Goal: Transaction & Acquisition: Purchase product/service

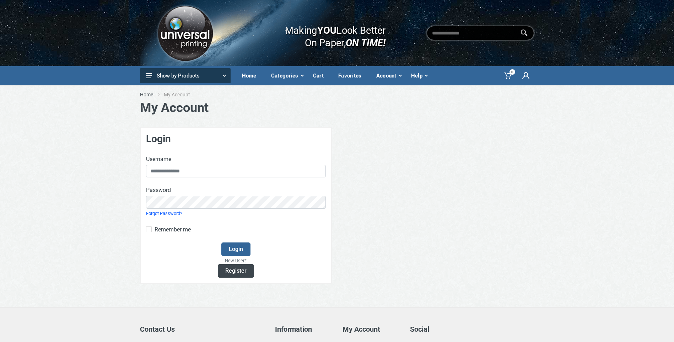
click at [249, 269] on link "Register" at bounding box center [236, 271] width 36 height 14
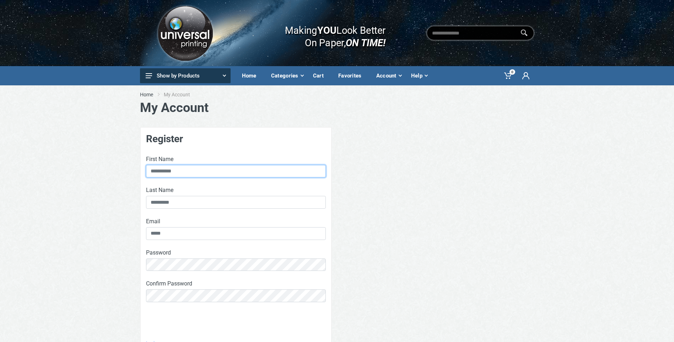
click at [157, 168] on input "First Name" at bounding box center [236, 171] width 180 height 13
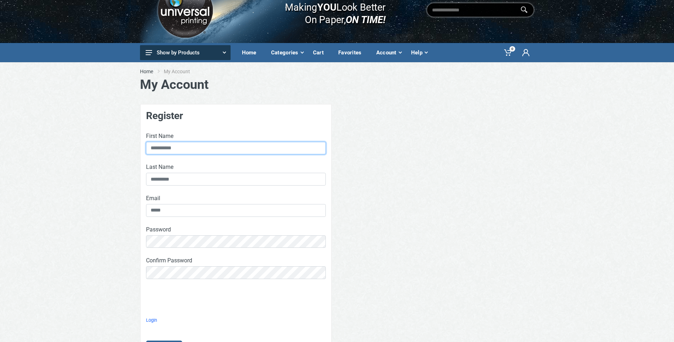
scroll to position [36, 0]
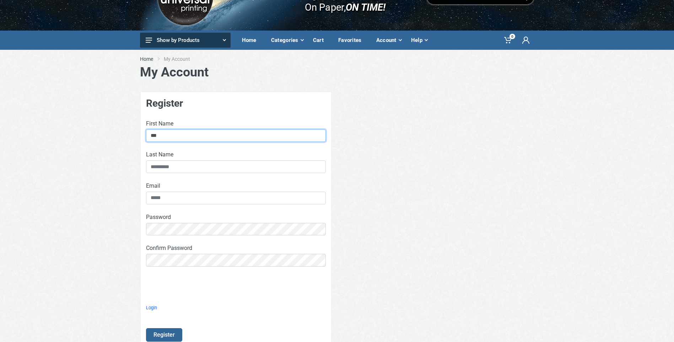
type input "***"
click at [165, 172] on input "Last Name" at bounding box center [236, 166] width 180 height 13
type input "*******"
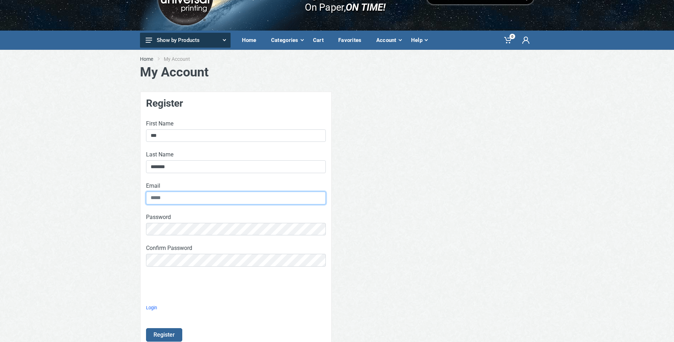
click at [166, 201] on input "Email" at bounding box center [236, 198] width 180 height 13
type input "**********"
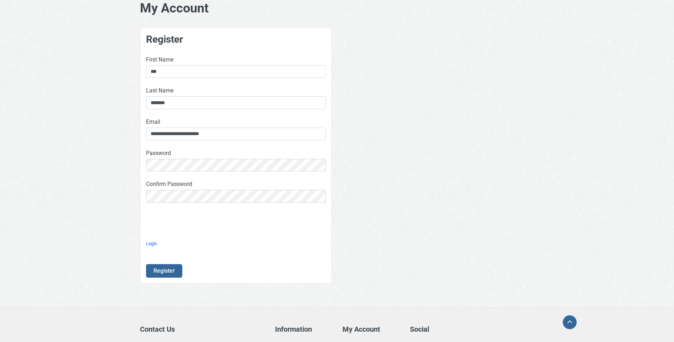
scroll to position [107, 0]
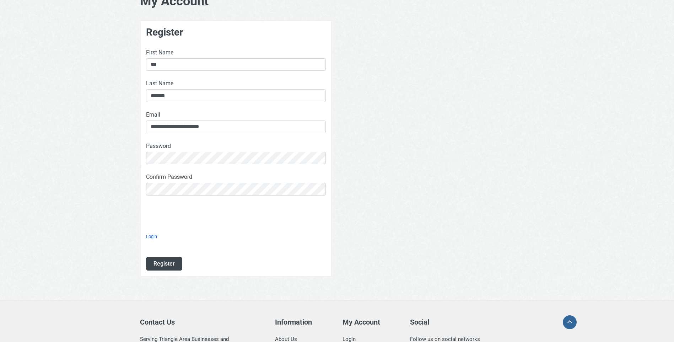
click at [164, 262] on button "Register" at bounding box center [164, 264] width 36 height 14
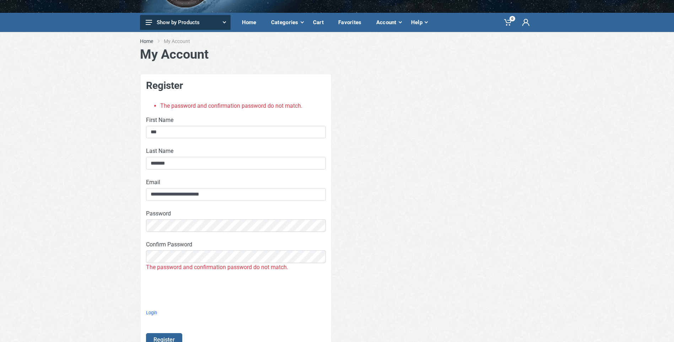
scroll to position [71, 0]
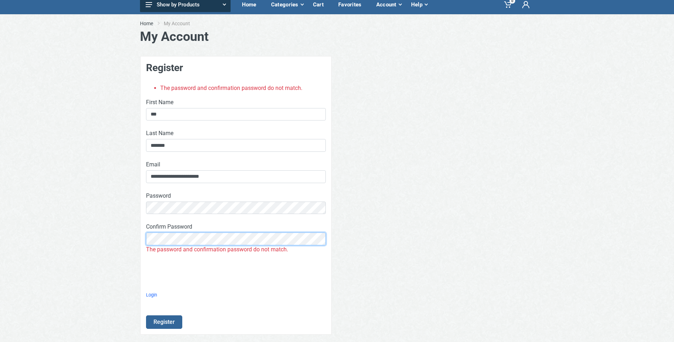
click at [146, 315] on button "Register" at bounding box center [164, 322] width 36 height 14
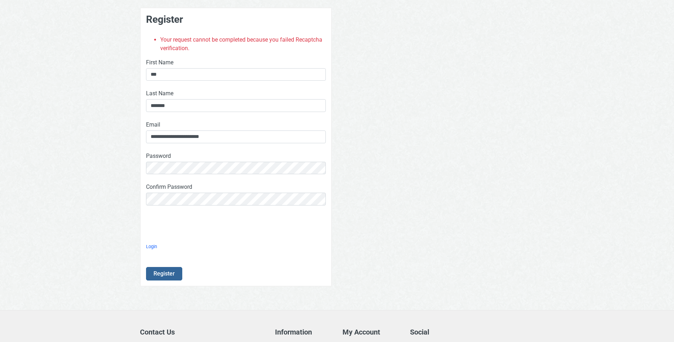
scroll to position [142, 0]
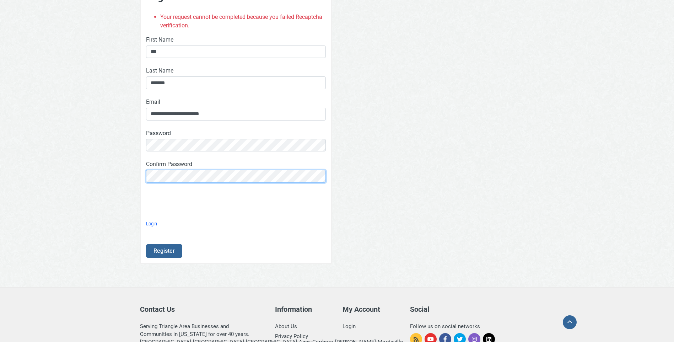
click at [146, 244] on button "Register" at bounding box center [164, 251] width 36 height 14
click at [174, 257] on button "Register" at bounding box center [164, 251] width 36 height 14
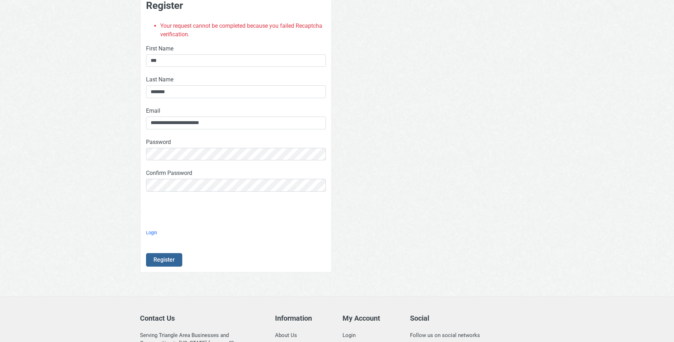
scroll to position [178, 0]
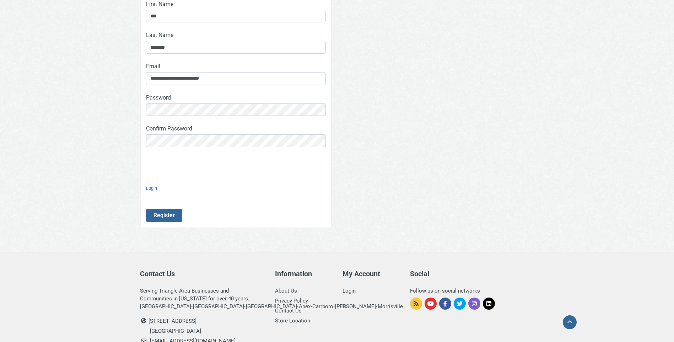
click at [147, 187] on link "Login" at bounding box center [151, 188] width 11 height 5
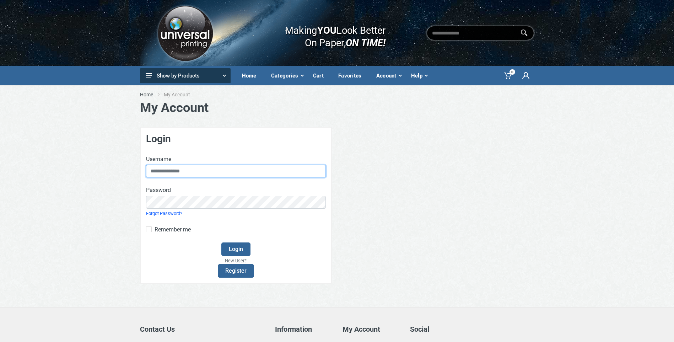
click at [180, 174] on input "text" at bounding box center [236, 171] width 180 height 13
click at [183, 173] on input "text" at bounding box center [236, 171] width 180 height 13
type input "*"
type input "**********"
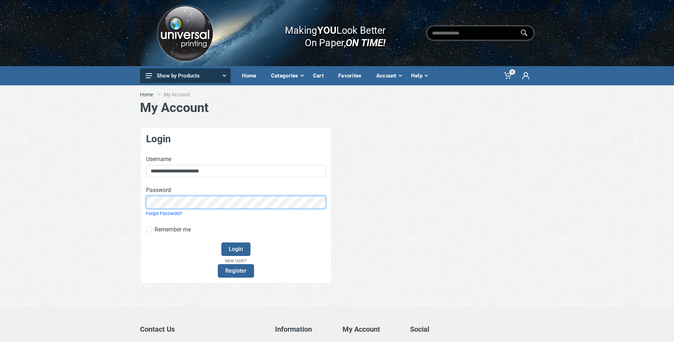
click at [221, 242] on button "Login" at bounding box center [235, 249] width 29 height 14
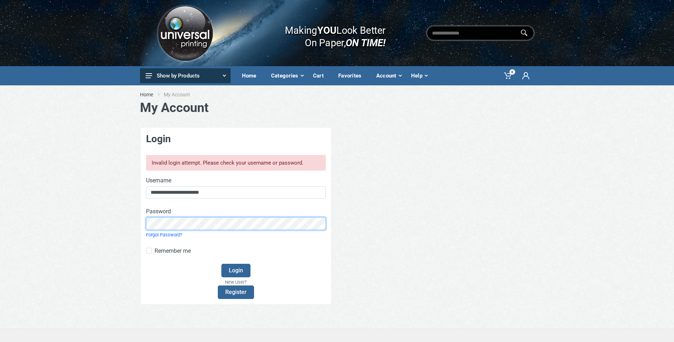
click at [221, 264] on button "Login" at bounding box center [235, 271] width 29 height 14
click at [232, 272] on button "Login" at bounding box center [235, 271] width 29 height 14
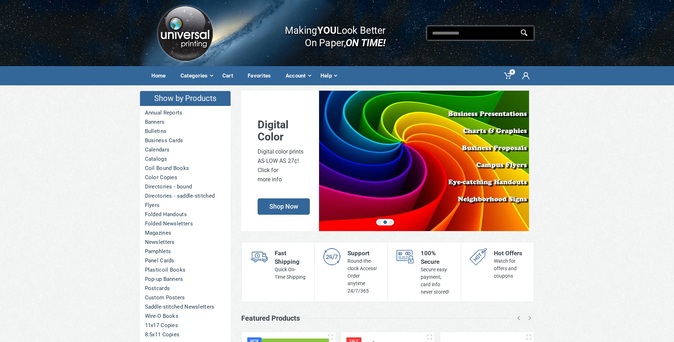
click at [482, 27] on input "text" at bounding box center [480, 33] width 107 height 14
type input "*********"
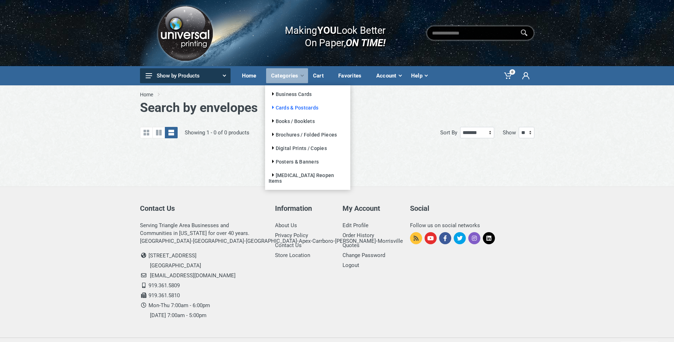
click at [270, 107] on link "Cards & Postcards" at bounding box center [294, 108] width 50 height 6
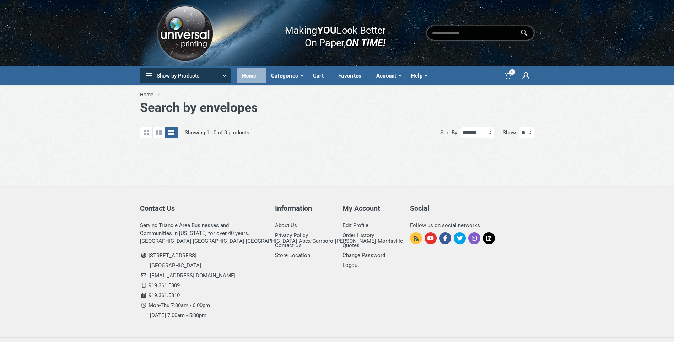
click at [254, 74] on div "Home" at bounding box center [251, 75] width 29 height 15
